Goal: Transaction & Acquisition: Book appointment/travel/reservation

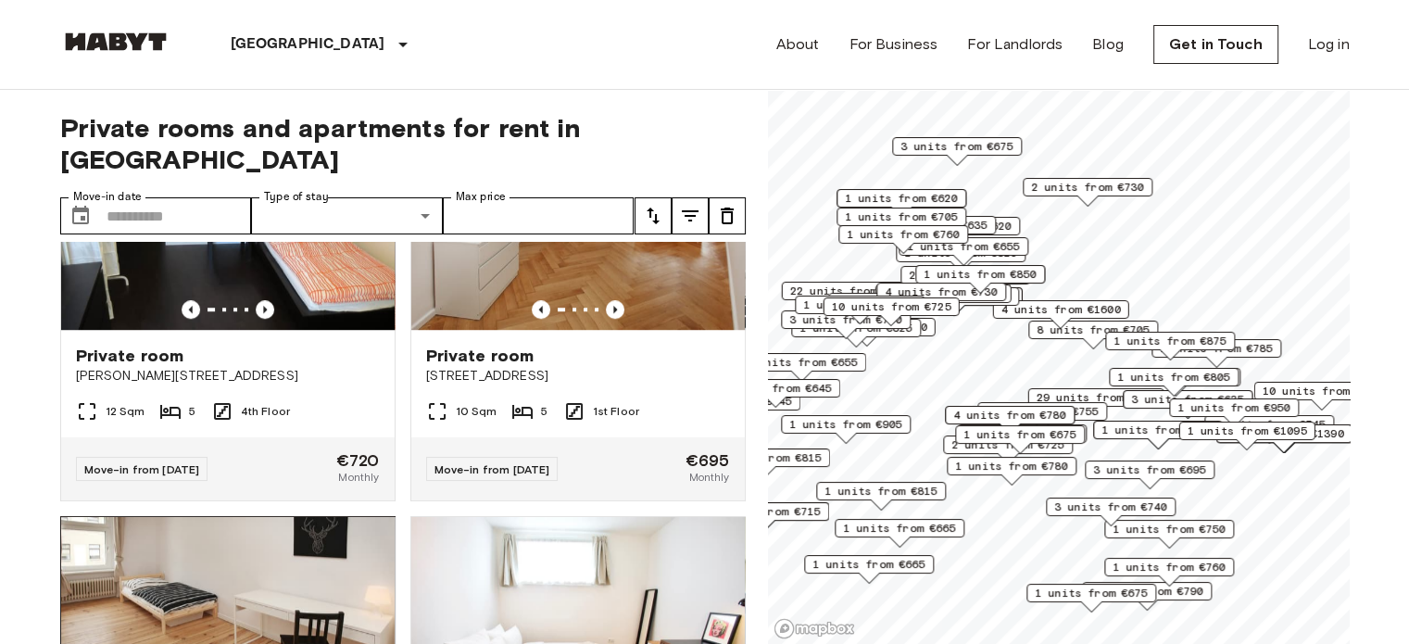
scroll to position [1668, 0]
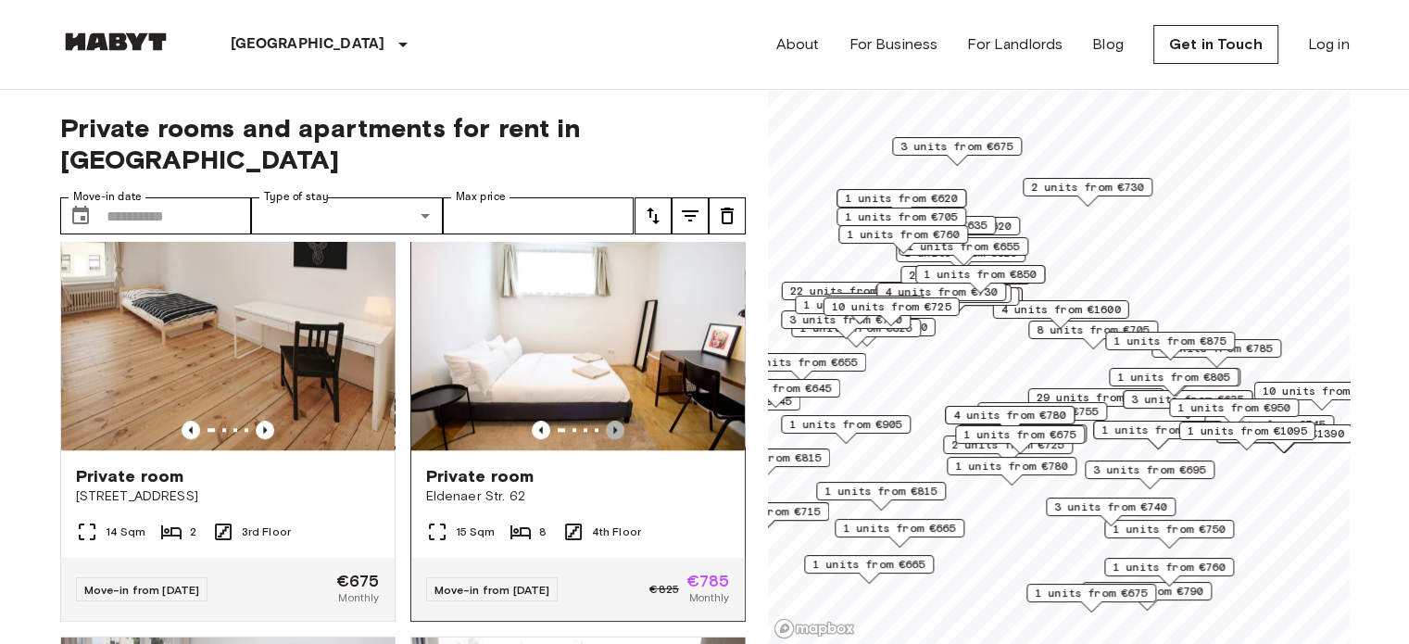
click at [608, 422] on icon "Previous image" at bounding box center [615, 430] width 19 height 19
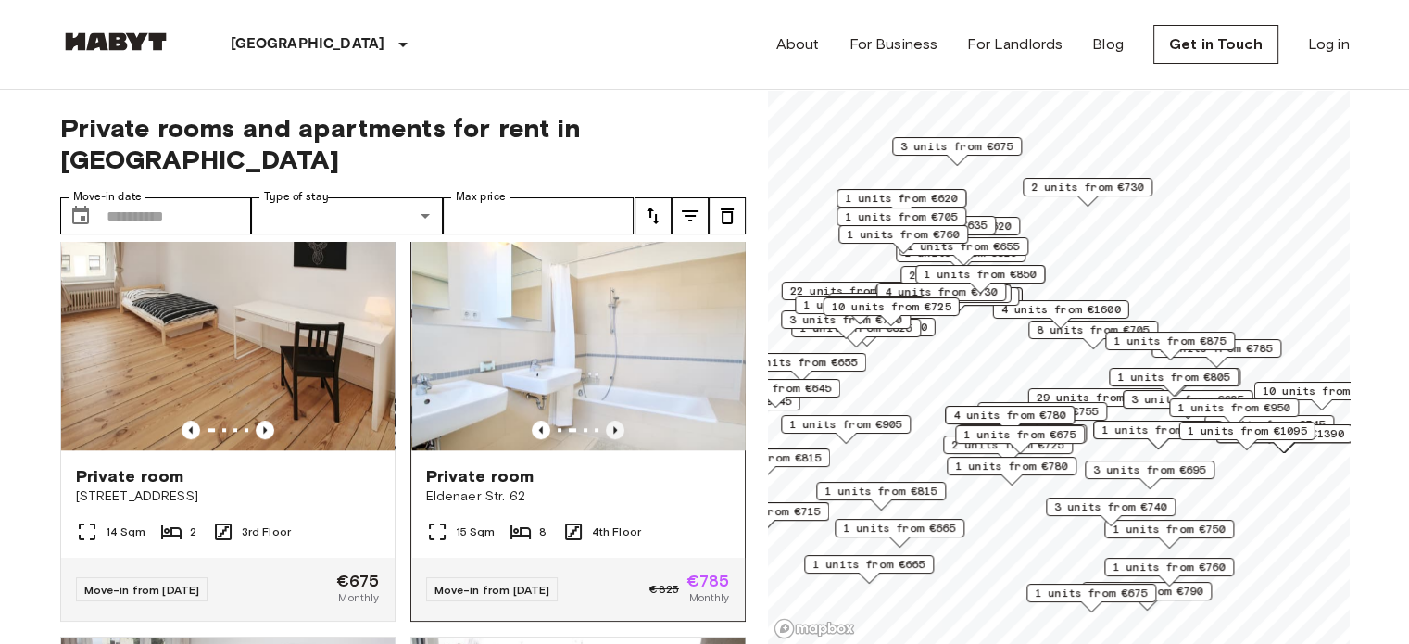
click at [608, 422] on icon "Previous image" at bounding box center [615, 430] width 19 height 19
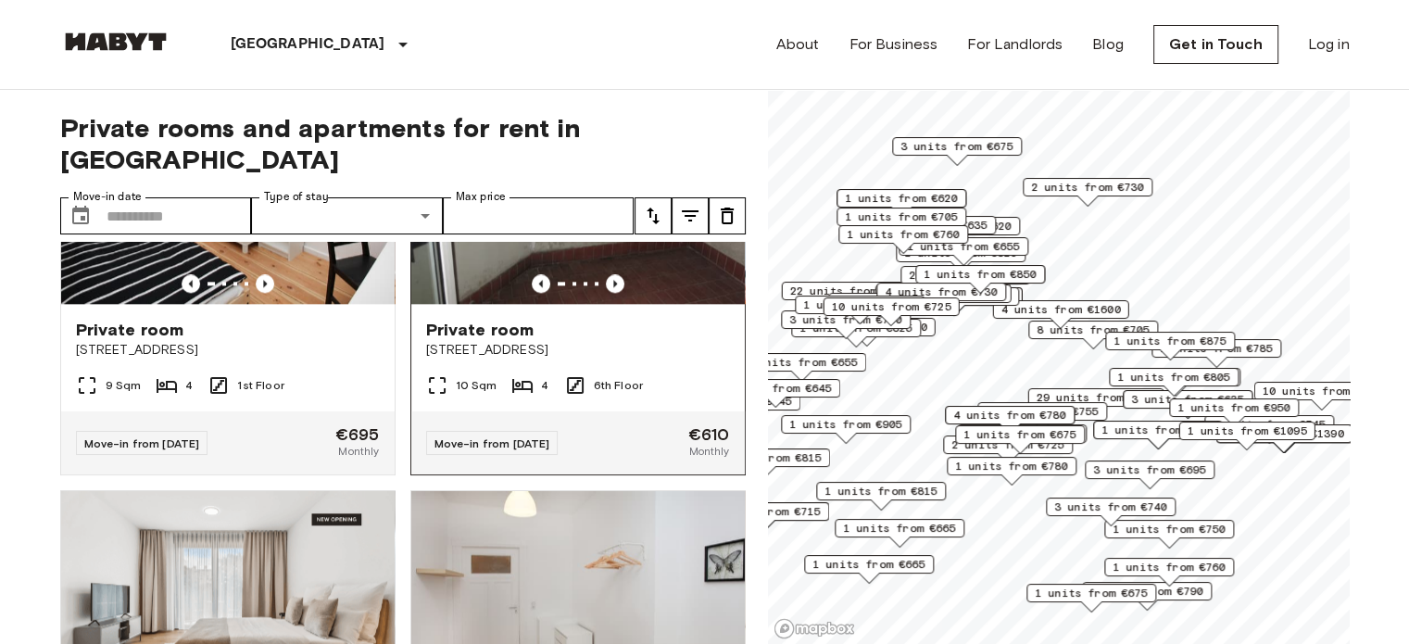
scroll to position [2131, 0]
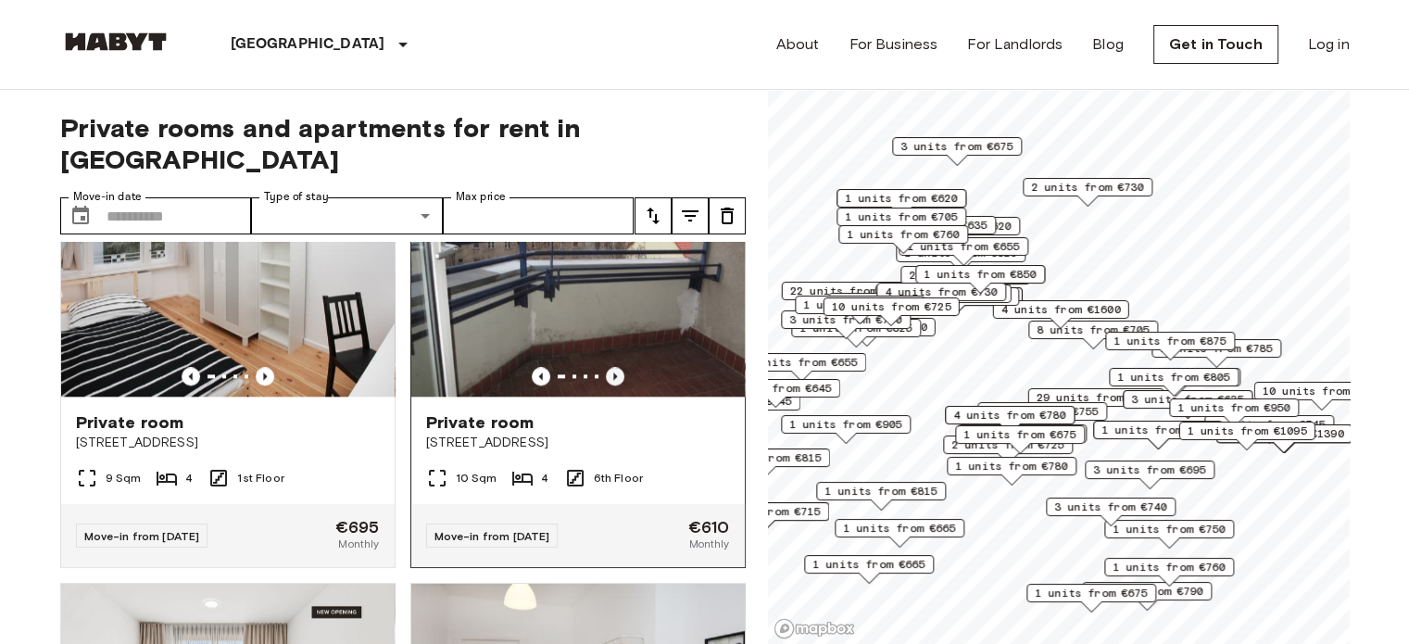
click at [608, 382] on icon "Previous image" at bounding box center [615, 376] width 19 height 19
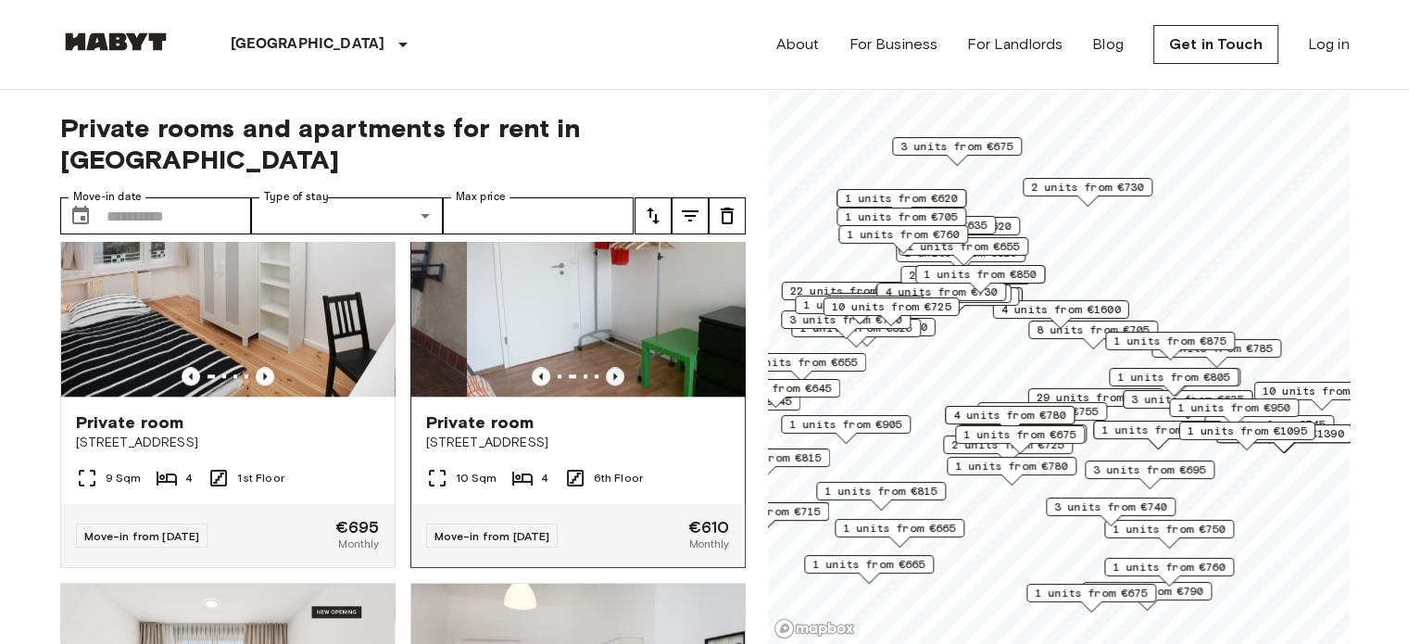
click at [608, 382] on icon "Previous image" at bounding box center [615, 376] width 19 height 19
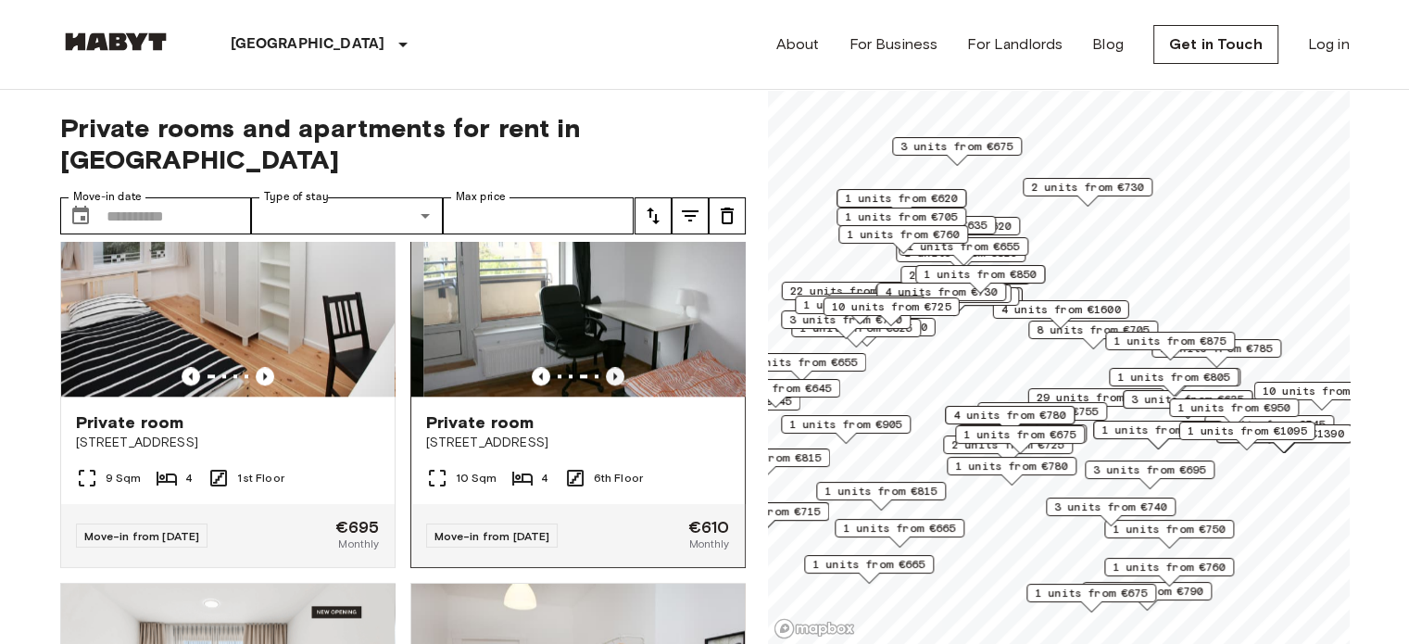
click at [608, 382] on icon "Previous image" at bounding box center [615, 376] width 19 height 19
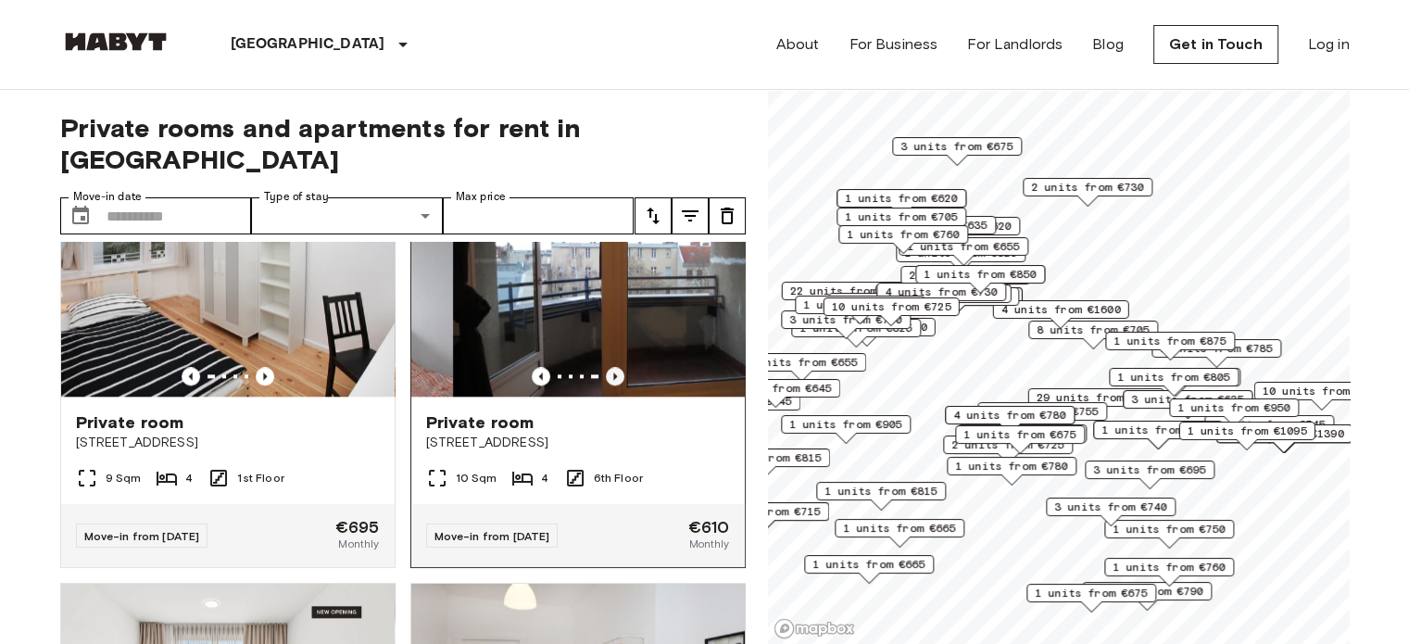
click at [608, 382] on icon "Previous image" at bounding box center [615, 376] width 19 height 19
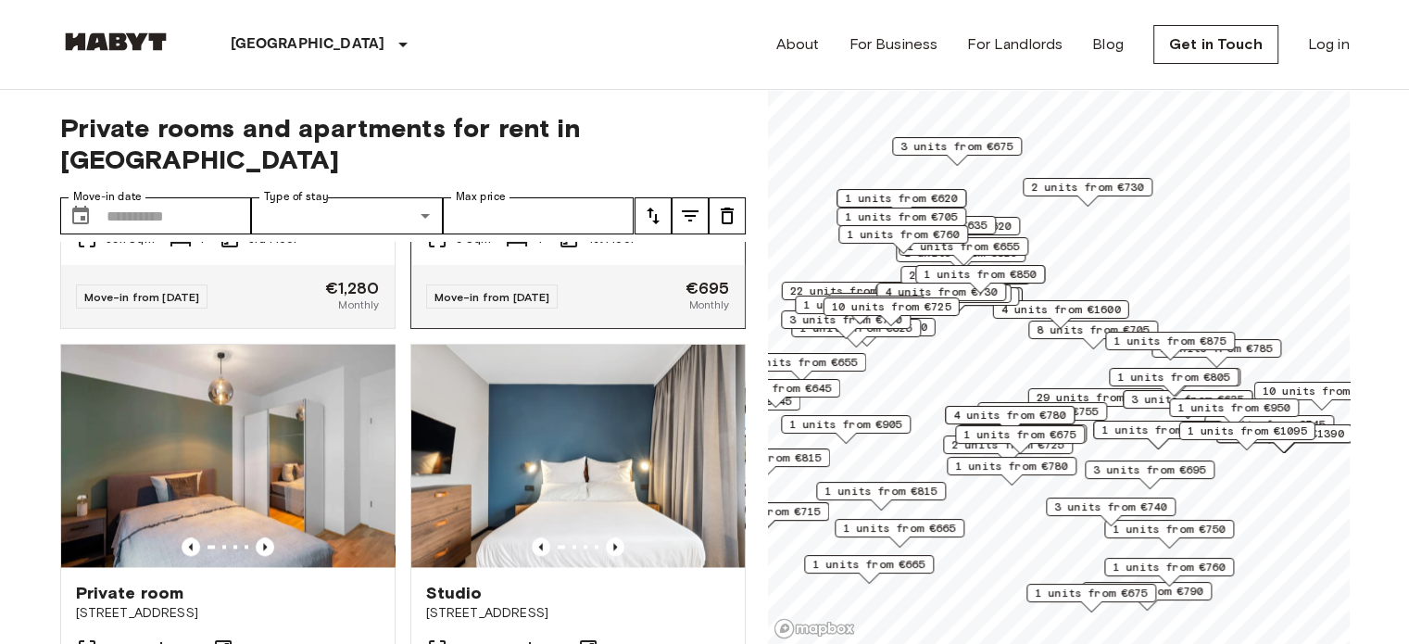
scroll to position [2965, 0]
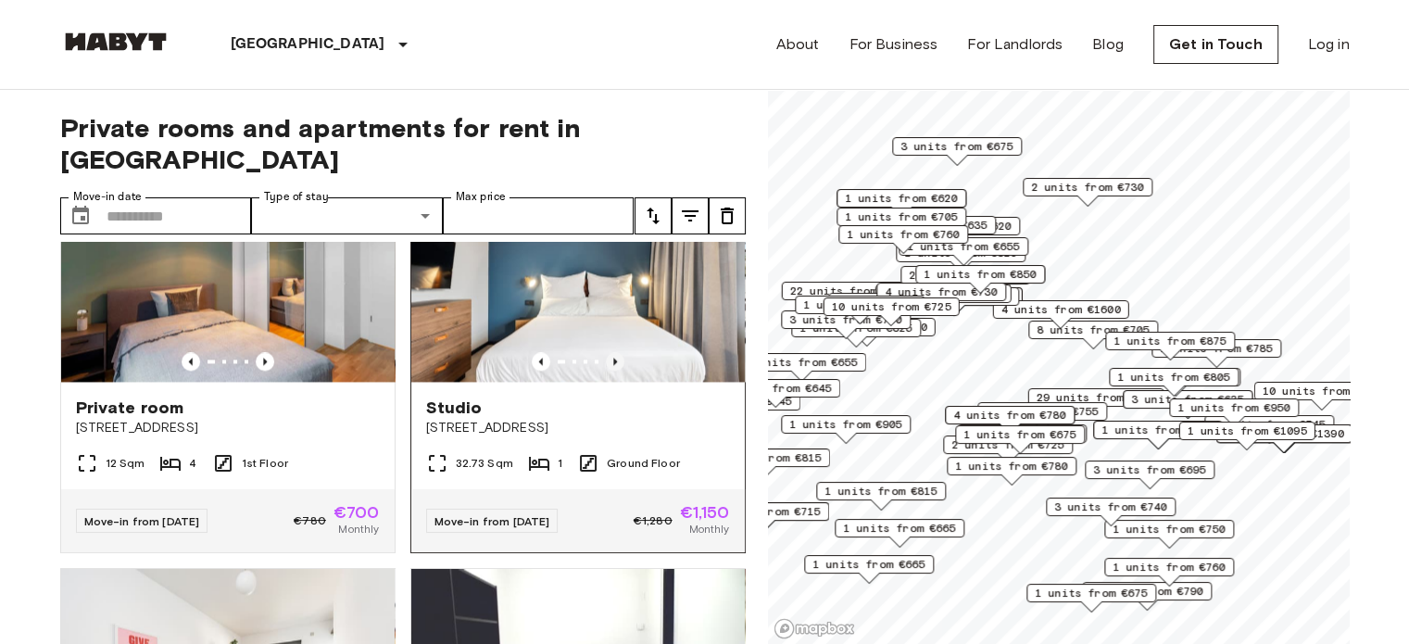
click at [606, 371] on icon "Previous image" at bounding box center [615, 361] width 19 height 19
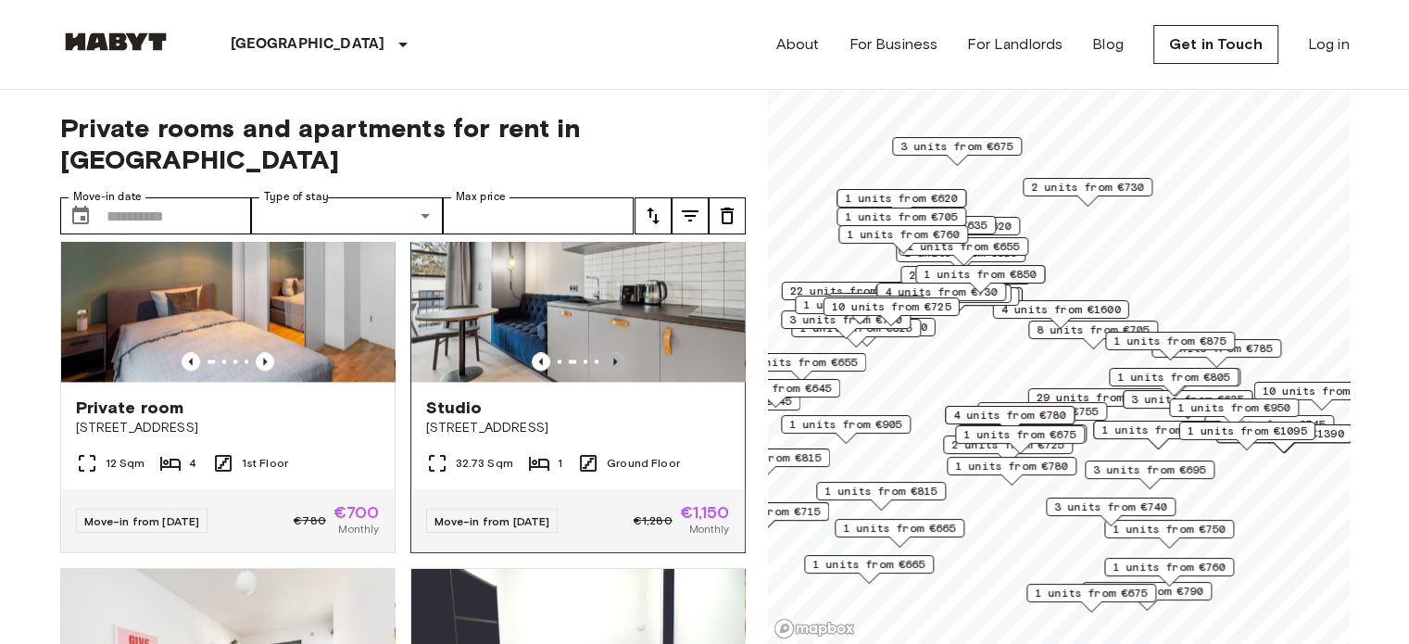
click at [606, 371] on icon "Previous image" at bounding box center [615, 361] width 19 height 19
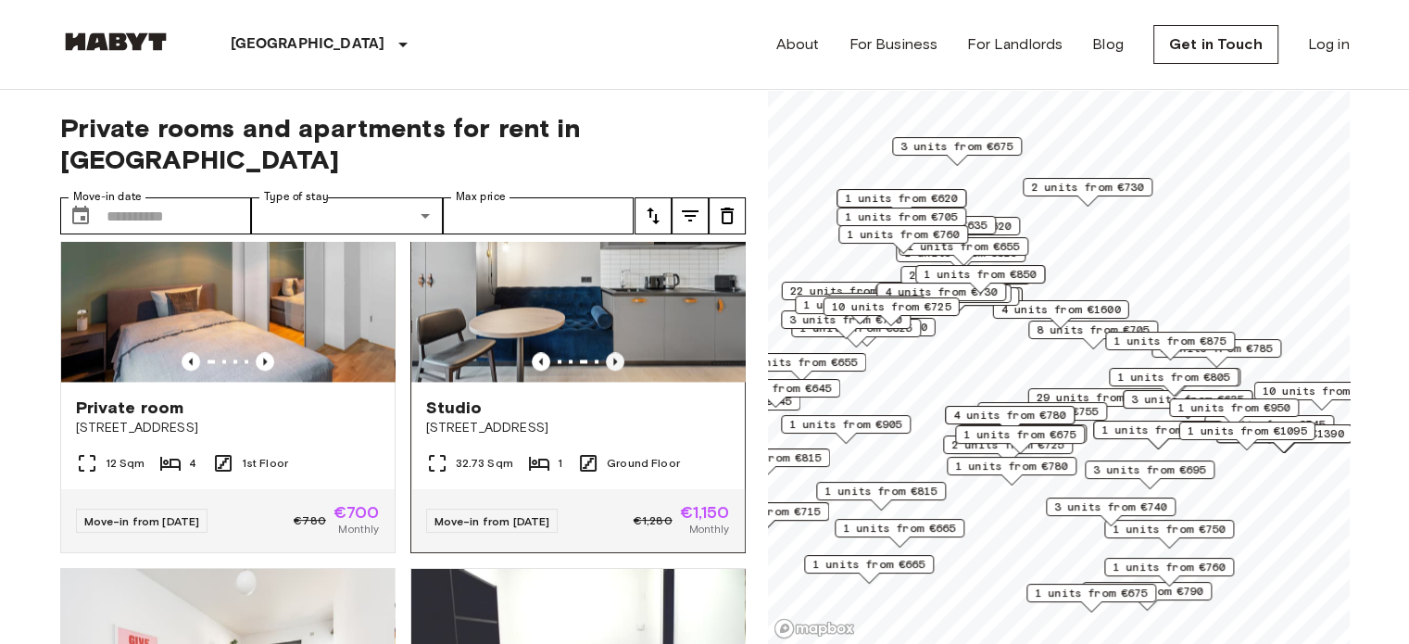
click at [606, 371] on icon "Previous image" at bounding box center [615, 361] width 19 height 19
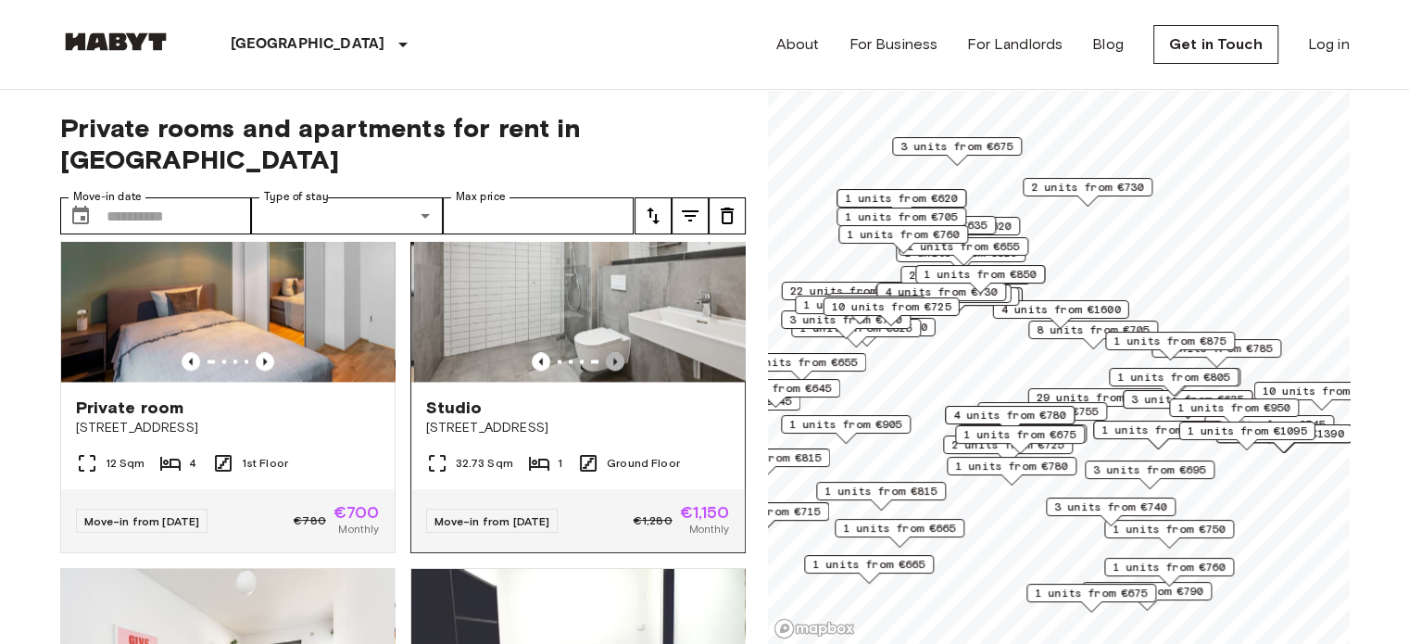
click at [606, 371] on icon "Previous image" at bounding box center [615, 361] width 19 height 19
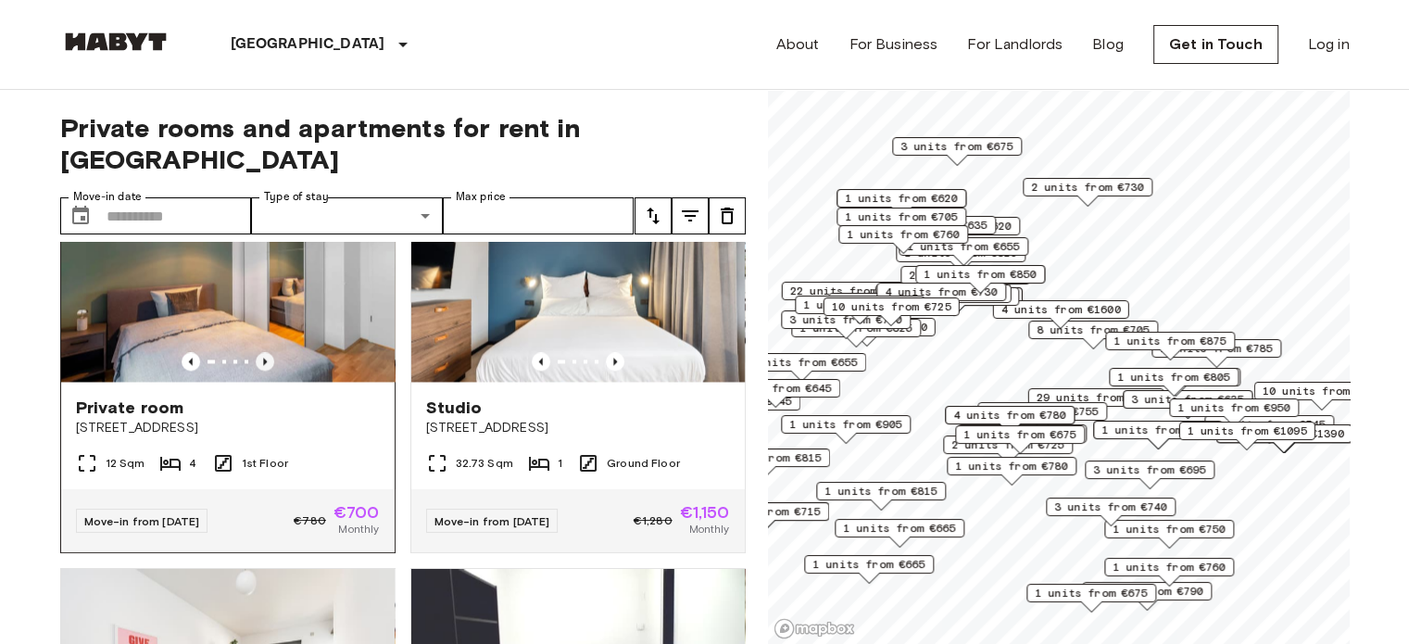
click at [258, 371] on icon "Previous image" at bounding box center [265, 361] width 19 height 19
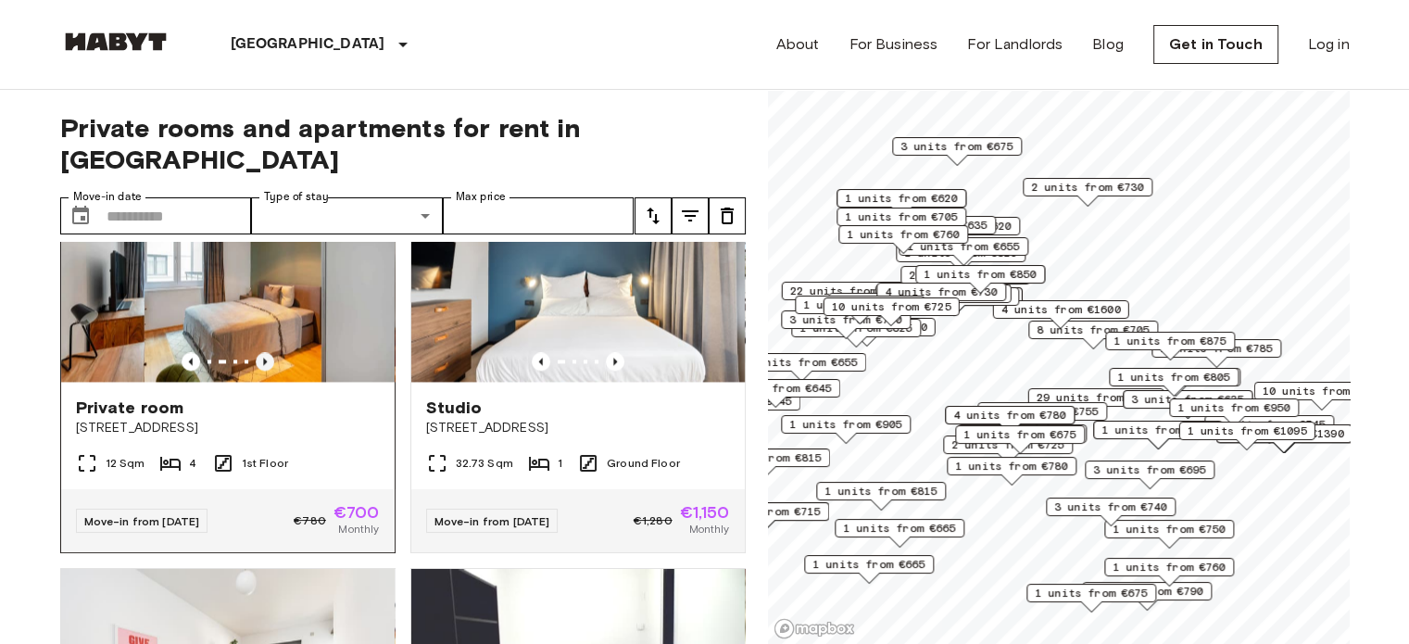
click at [258, 371] on icon "Previous image" at bounding box center [265, 361] width 19 height 19
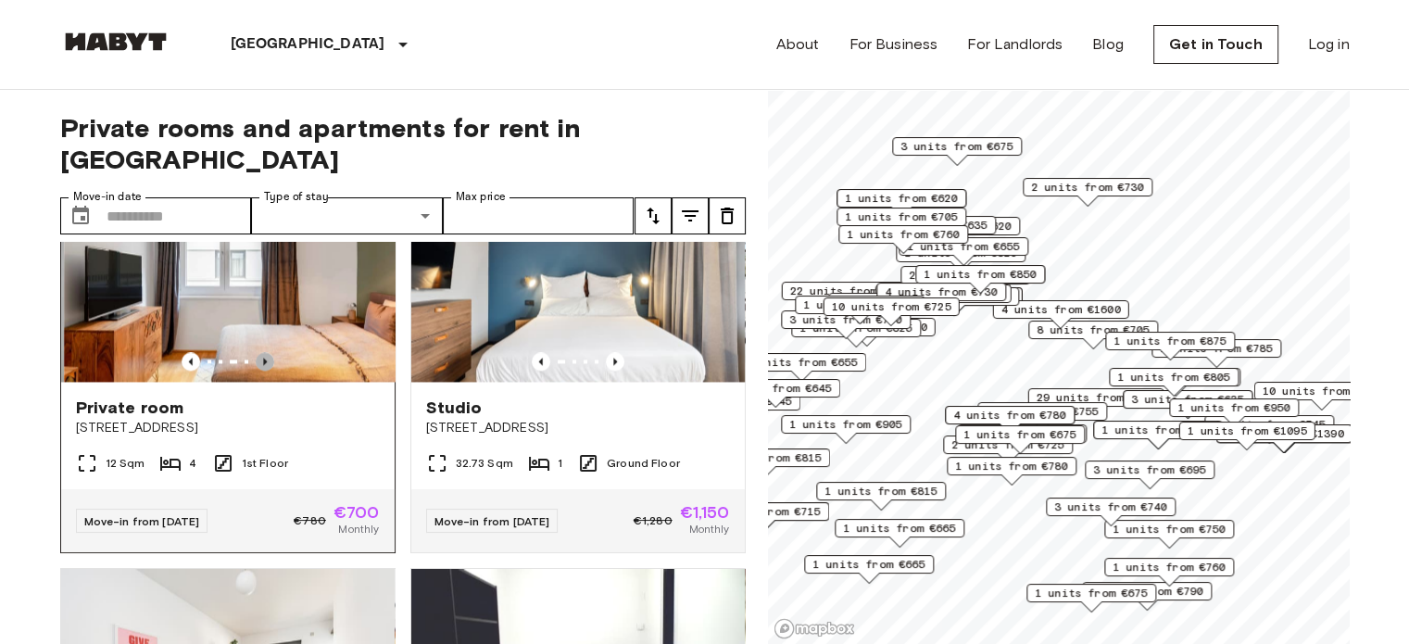
click at [258, 371] on icon "Previous image" at bounding box center [265, 361] width 19 height 19
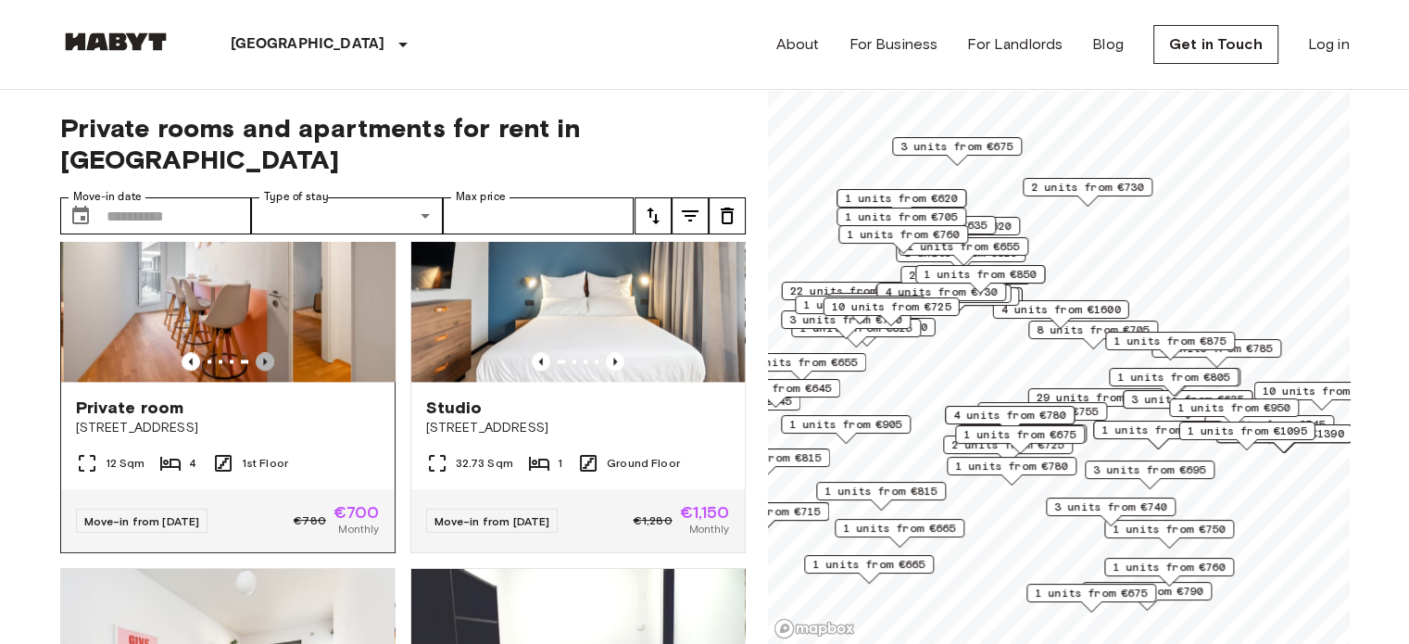
click at [258, 371] on icon "Previous image" at bounding box center [265, 361] width 19 height 19
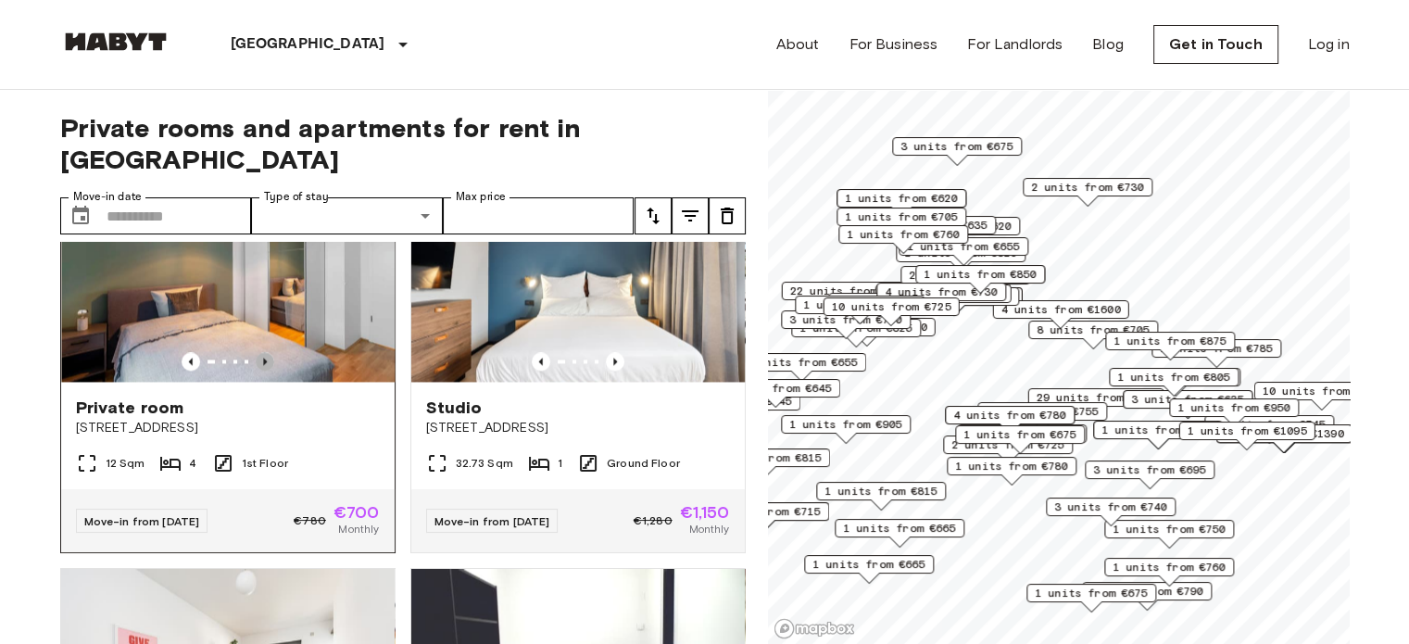
click at [258, 371] on icon "Previous image" at bounding box center [265, 361] width 19 height 19
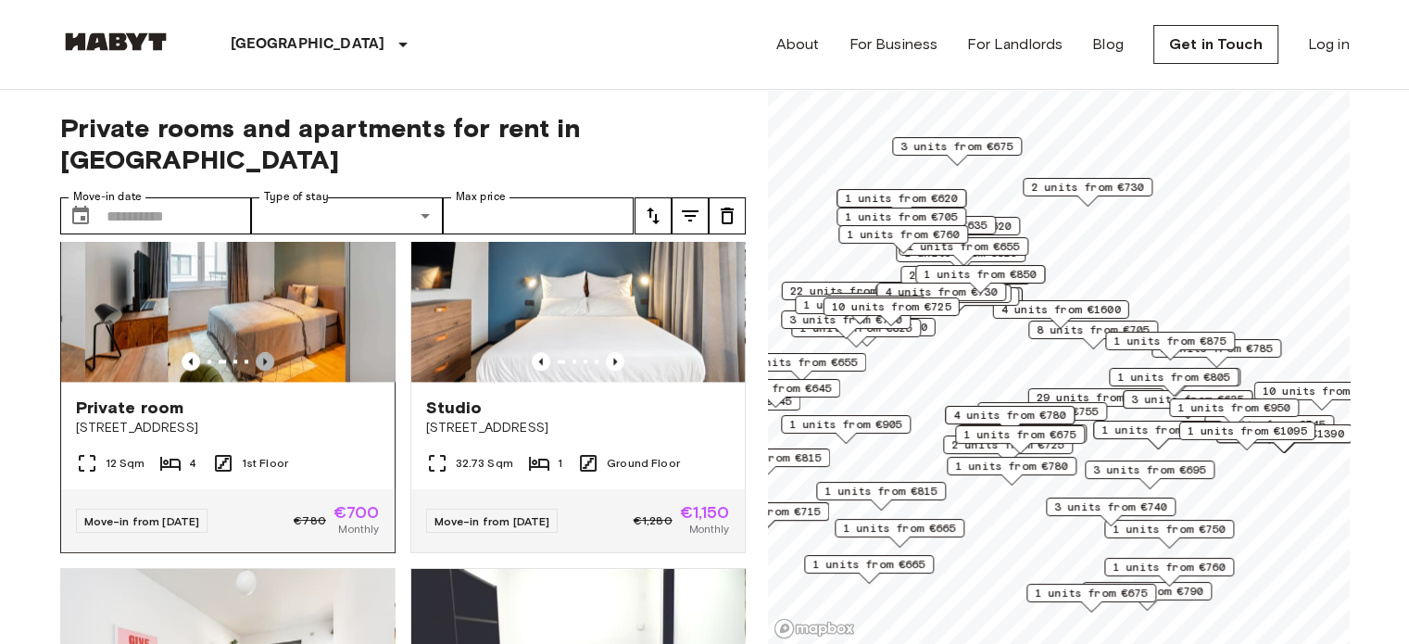
click at [258, 371] on icon "Previous image" at bounding box center [265, 361] width 19 height 19
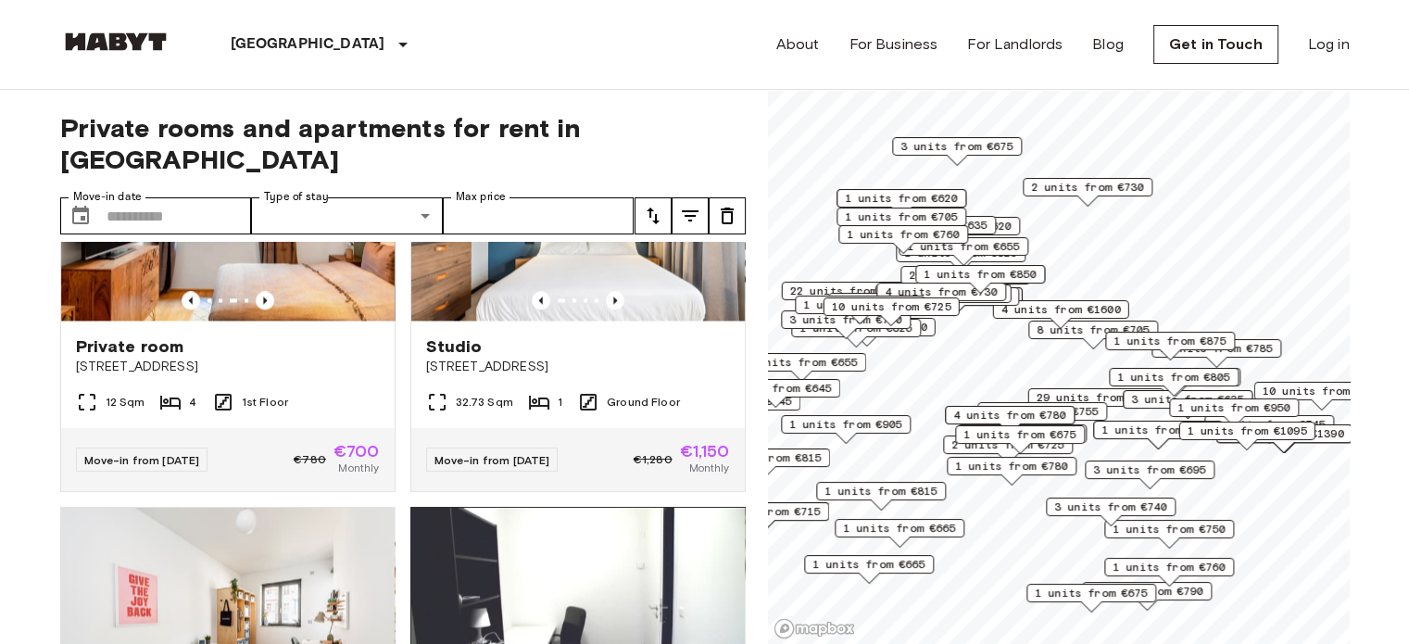
scroll to position [3428, 0]
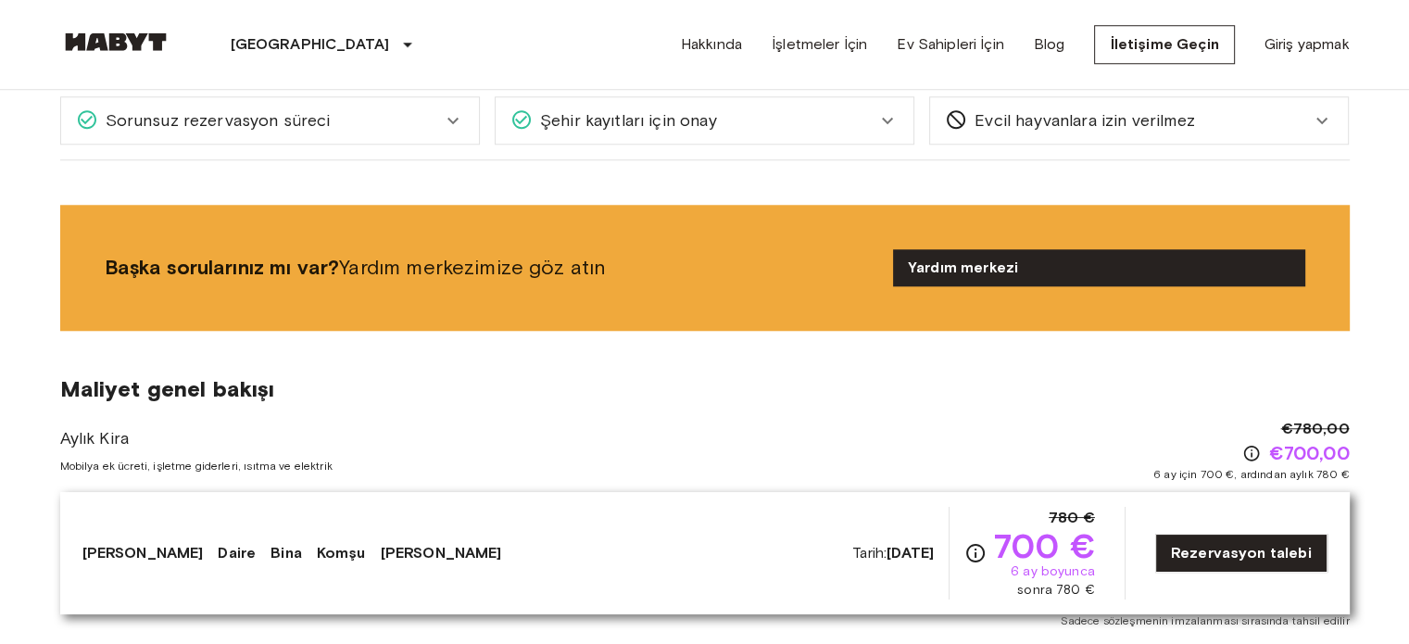
scroll to position [1668, 0]
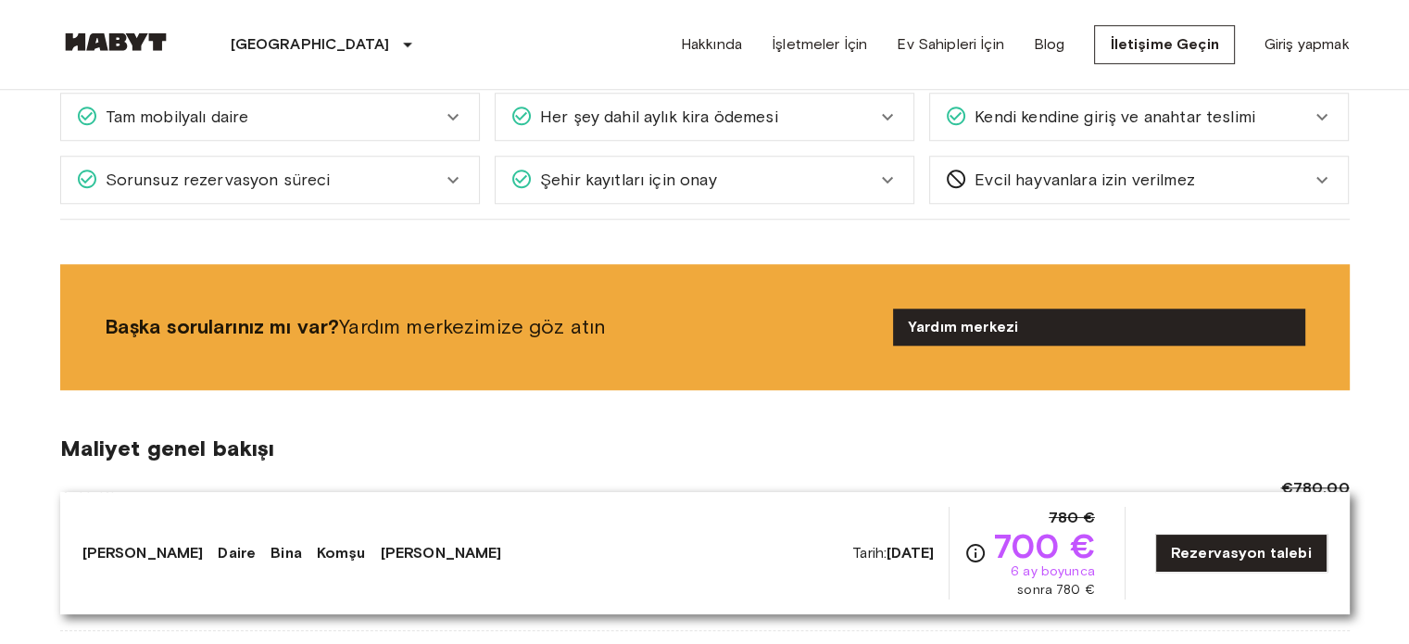
click at [424, 119] on div "Tam mobilyalı daire" at bounding box center [259, 117] width 366 height 24
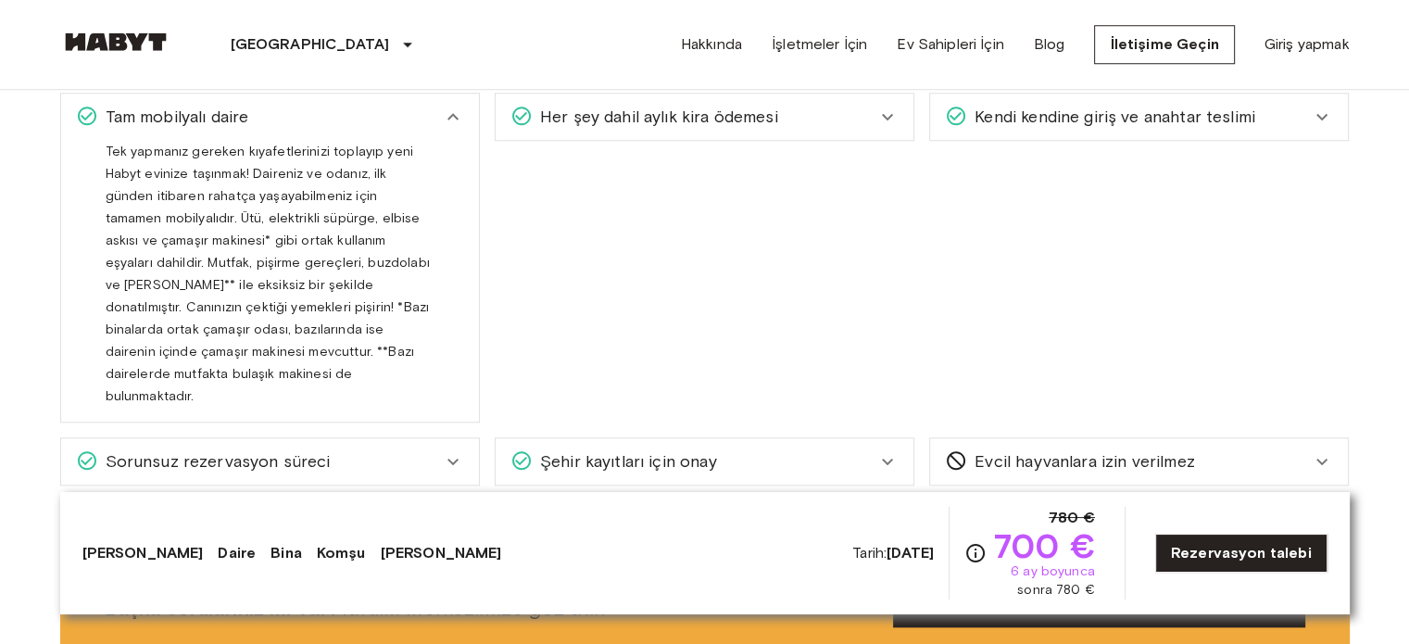
click at [424, 119] on div "Tam mobilyalı daire" at bounding box center [259, 117] width 366 height 24
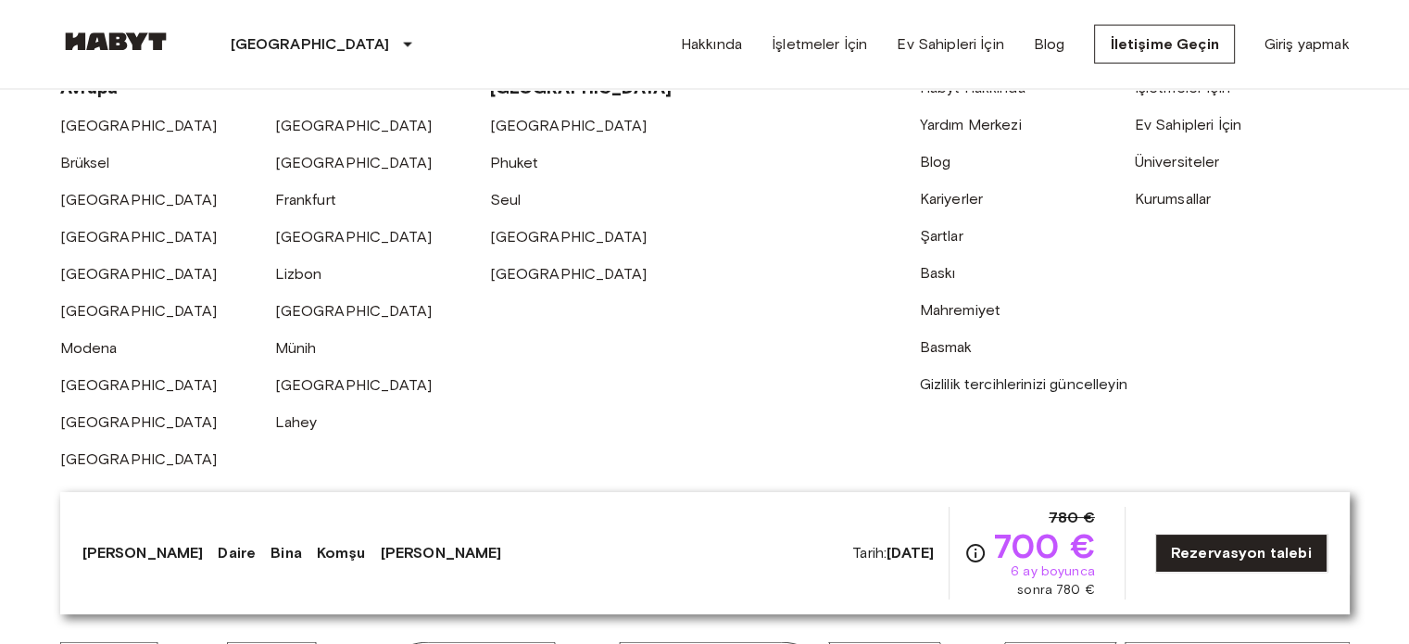
scroll to position [4218, 0]
